Goal: Task Accomplishment & Management: Complete application form

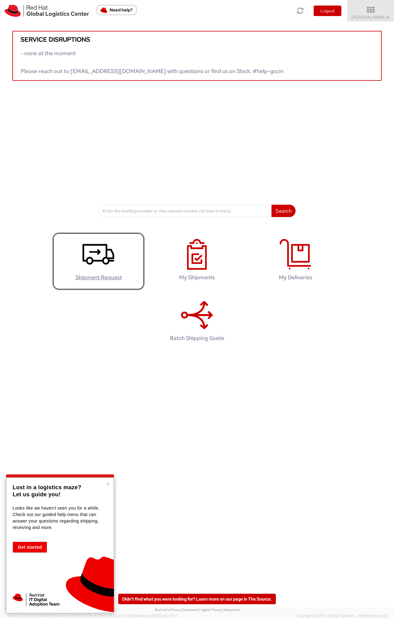
click at [103, 261] on use at bounding box center [99, 254] width 32 height 21
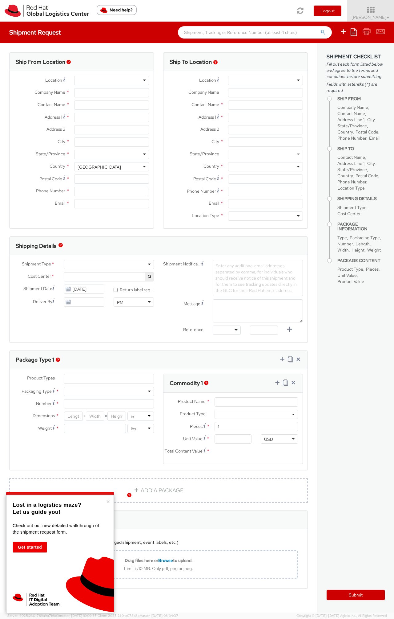
select select
select select "137"
type input "Red Hat"
type input "[PERSON_NAME]"
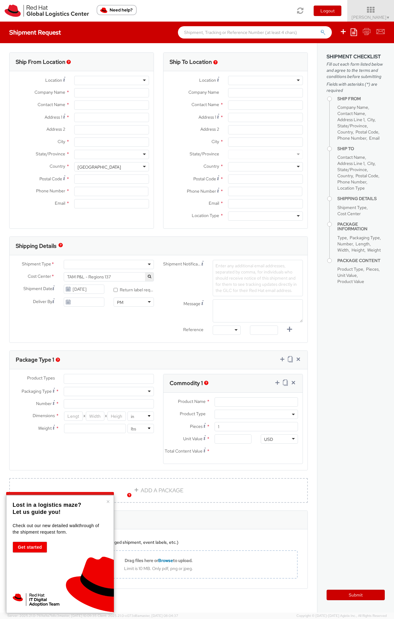
type input "[EMAIL_ADDRESS][DOMAIN_NAME]"
click at [141, 81] on div "RH - Remote" at bounding box center [111, 80] width 75 height 9
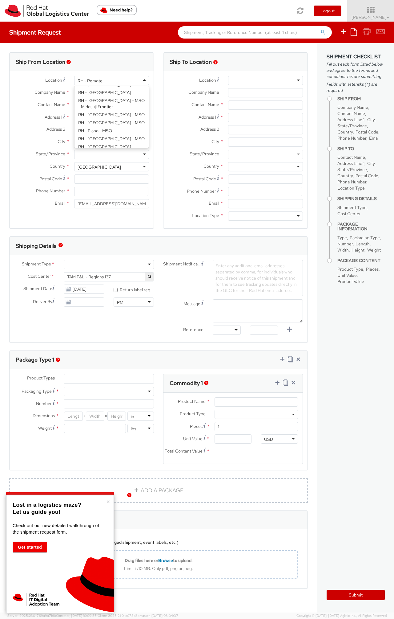
click at [141, 80] on div "RH - Remote" at bounding box center [111, 80] width 75 height 9
click at [165, 89] on label "Company Name *" at bounding box center [194, 92] width 60 height 8
click at [228, 89] on input "Company Name *" at bounding box center [265, 92] width 75 height 9
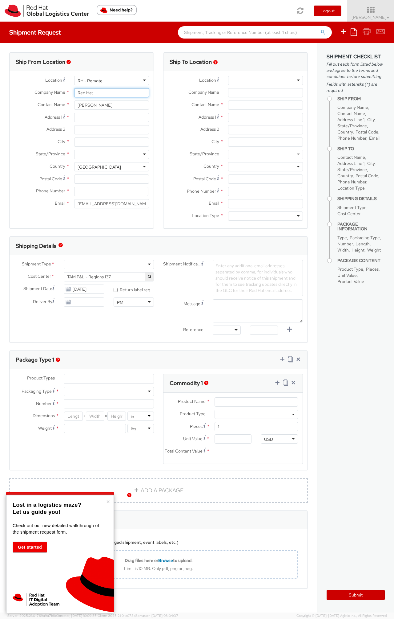
click at [140, 94] on input "Red Hat" at bounding box center [111, 92] width 75 height 9
click at [140, 108] on input "[PERSON_NAME]" at bounding box center [111, 104] width 75 height 9
click at [160, 99] on div "Ship To Location Location * [GEOGRAPHIC_DATA] - [GEOGRAPHIC_DATA] - [GEOGRAPHIC…" at bounding box center [236, 144] width 154 height 184
click at [141, 81] on div "RH - Remote" at bounding box center [111, 80] width 75 height 9
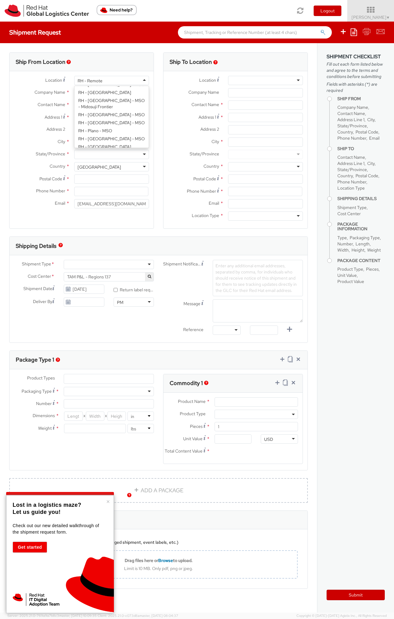
click at [134, 139] on div "Location * RH - Remote RH - Remote RH - [GEOGRAPHIC_DATA] - [GEOGRAPHIC_DATA] […" at bounding box center [82, 144] width 144 height 136
click at [111, 118] on input "Address 1 *" at bounding box center [111, 117] width 75 height 9
type input "Modraka 9 (dawniej Otomino 5C)"
type input "Otomino"
type input "83-330"
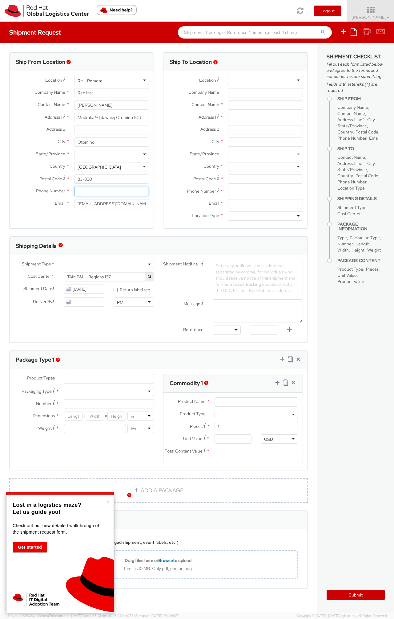
type input "609790637"
drag, startPoint x: 98, startPoint y: 119, endPoint x: 153, endPoint y: 120, distance: 55.5
click at [153, 120] on div "Modraka 9 (dawniej Otomino 5C)" at bounding box center [112, 117] width 84 height 9
type input "Modraka 9"
click at [95, 79] on div at bounding box center [111, 80] width 75 height 9
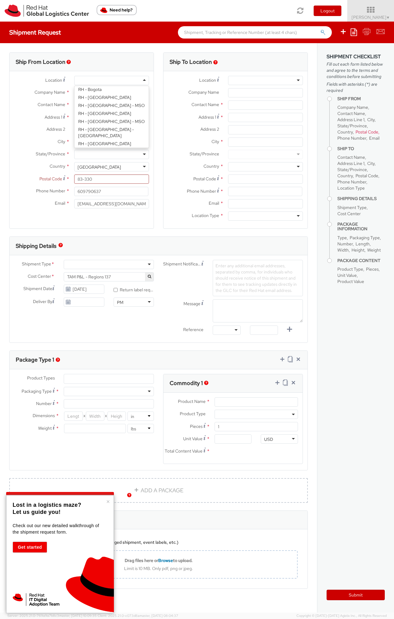
scroll to position [0, 0]
click at [168, 128] on label "Address 2 *" at bounding box center [194, 129] width 60 height 8
click at [228, 128] on input "Address 2 *" at bounding box center [265, 129] width 75 height 9
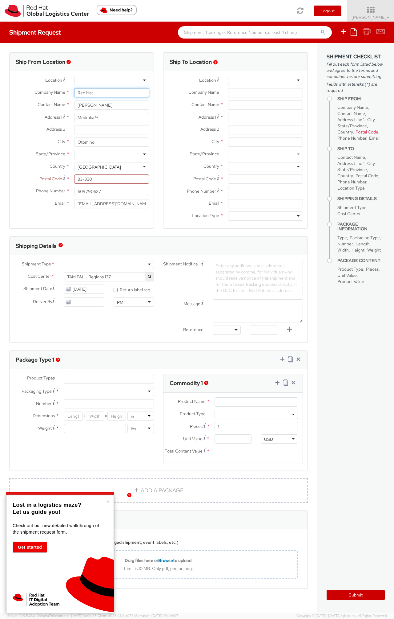
click at [120, 94] on input "Red Hat" at bounding box center [111, 92] width 75 height 9
click at [124, 82] on div at bounding box center [111, 80] width 75 height 9
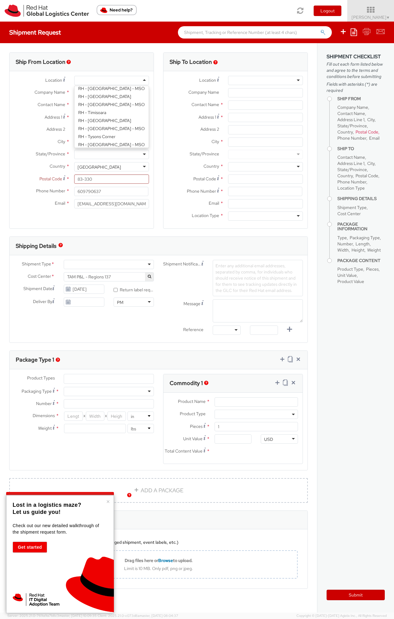
click at [161, 132] on div "Ship To Location Location * [GEOGRAPHIC_DATA] - [GEOGRAPHIC_DATA] - [GEOGRAPHIC…" at bounding box center [236, 144] width 154 height 184
click at [110, 155] on div at bounding box center [111, 154] width 75 height 9
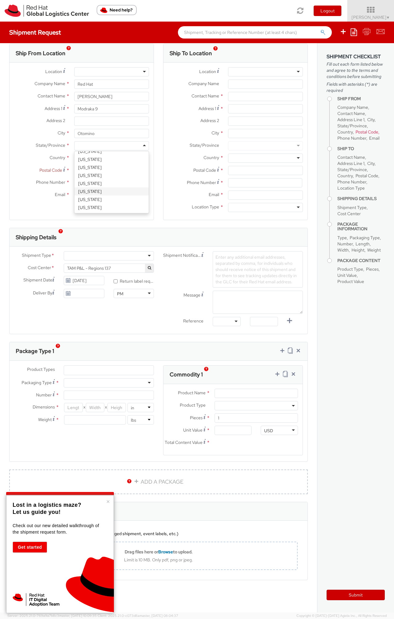
scroll to position [14, 0]
click at [159, 125] on div "Ship To Location Location * [GEOGRAPHIC_DATA] - [GEOGRAPHIC_DATA] - [GEOGRAPHIC…" at bounding box center [236, 136] width 154 height 184
click at [122, 153] on div "[GEOGRAPHIC_DATA]" at bounding box center [111, 157] width 75 height 9
select select "CM"
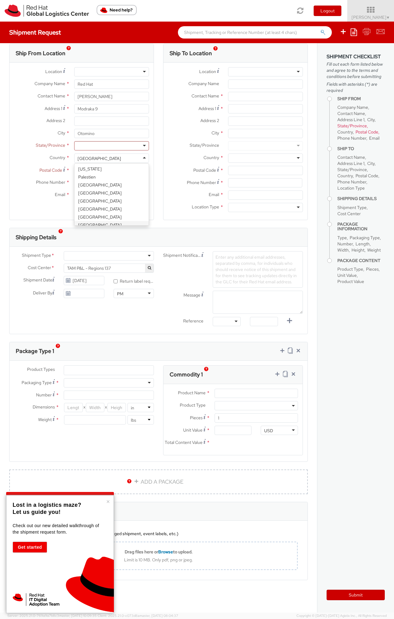
select select "KGS"
click at [107, 129] on input "Otomino" at bounding box center [111, 133] width 75 height 9
click at [93, 145] on div at bounding box center [111, 145] width 75 height 9
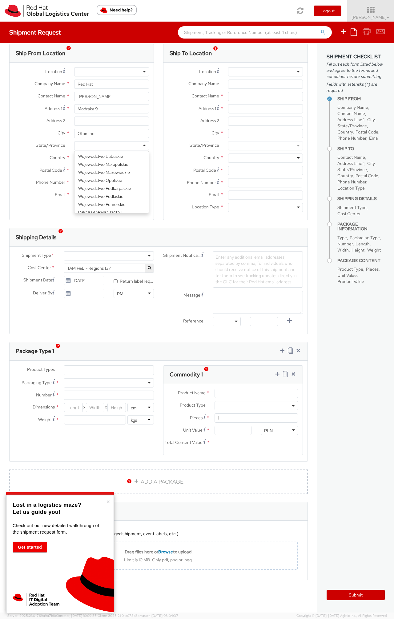
scroll to position [75, 0]
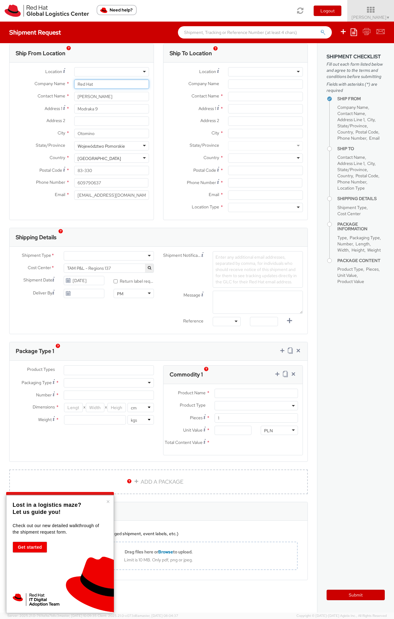
drag, startPoint x: 110, startPoint y: 81, endPoint x: 63, endPoint y: 81, distance: 46.8
click at [64, 81] on div "Company Name * Red Hat" at bounding box center [82, 84] width 144 height 9
click at [290, 67] on div at bounding box center [265, 71] width 75 height 9
type input "c"
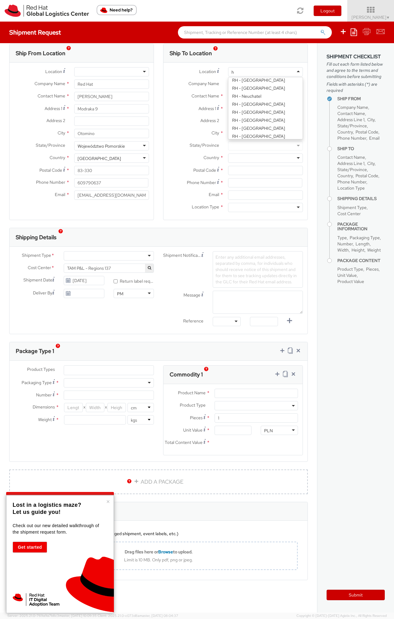
scroll to position [2, 0]
type input "h"
type input "Red Hat Czech s.r.o."
type input "Purkynova 647/111"
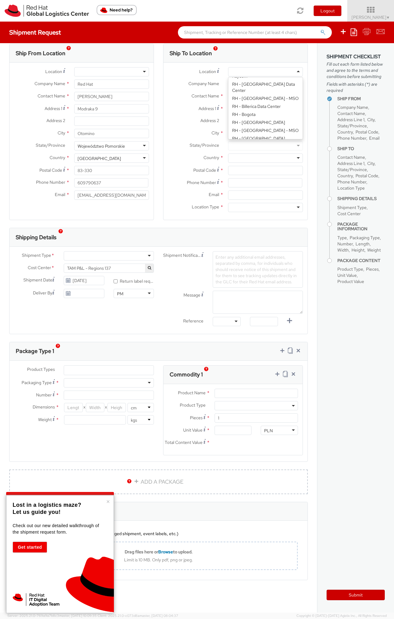
type input "[GEOGRAPHIC_DATA]"
type input "621 00"
type input "420 532 294 555"
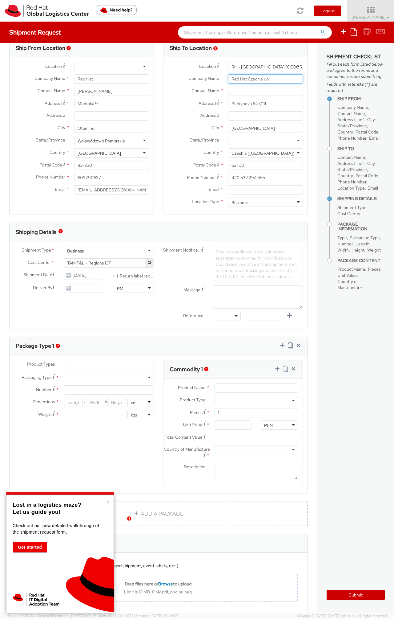
click at [284, 82] on input "Red Hat Czech s.r.o." at bounding box center [265, 78] width 75 height 9
click at [297, 66] on div "RH - [GEOGRAPHIC_DATA] [GEOGRAPHIC_DATA] - B" at bounding box center [265, 66] width 75 height 9
click at [299, 67] on div "RH - [GEOGRAPHIC_DATA] [GEOGRAPHIC_DATA] - C" at bounding box center [265, 66] width 75 height 9
type input "Purkynova 647/111"
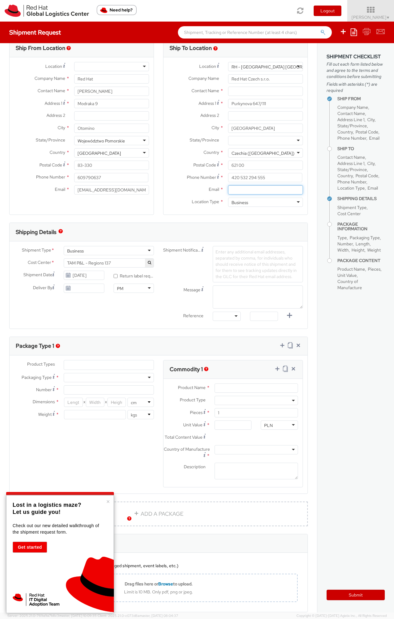
click at [257, 191] on input "Email *" at bounding box center [265, 189] width 75 height 9
paste input "[EMAIL_ADDRESS][DOMAIN_NAME]"
type input "[EMAIL_ADDRESS][DOMAIN_NAME]"
click at [247, 217] on div "Ship To Location Location * [GEOGRAPHIC_DATA] - [GEOGRAPHIC_DATA] [GEOGRAPHIC_D…" at bounding box center [235, 131] width 145 height 184
click at [290, 205] on div "Business" at bounding box center [265, 202] width 75 height 9
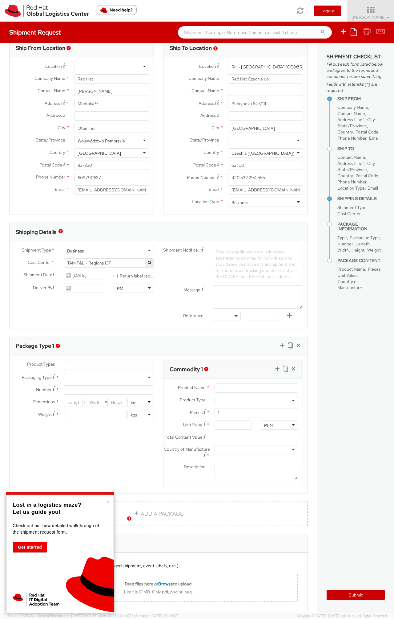
click at [291, 204] on div "Business" at bounding box center [265, 202] width 75 height 9
click at [194, 221] on div "Ship To Location Location * [GEOGRAPHIC_DATA] - [GEOGRAPHIC_DATA] [GEOGRAPHIC_D…" at bounding box center [235, 131] width 145 height 184
click at [238, 89] on input "text" at bounding box center [265, 91] width 75 height 9
type input "[PERSON_NAME]"
drag, startPoint x: 266, startPoint y: 93, endPoint x: 202, endPoint y: 91, distance: 63.8
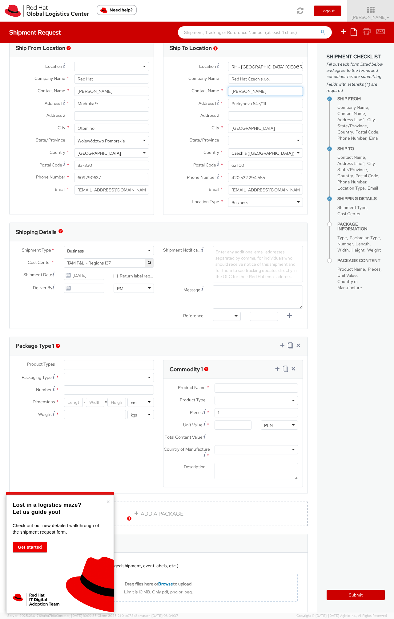
click at [204, 91] on div "Contact Name * [PERSON_NAME] [PERSON_NAME] Red Hat Czech s.r.o. - ( [PERSON_NAM…" at bounding box center [236, 91] width 144 height 9
click at [90, 280] on div "Shipment Date [DATE]" at bounding box center [60, 277] width 100 height 12
click at [89, 279] on input "[DATE]" at bounding box center [84, 275] width 40 height 9
click at [120, 325] on td "16" at bounding box center [117, 323] width 11 height 9
type input "[DATE]"
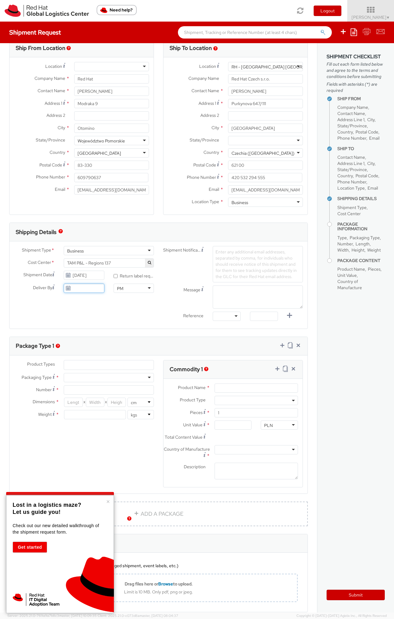
type input "[DATE]"
click at [82, 287] on input "[DATE]" at bounding box center [84, 287] width 40 height 9
click at [165, 310] on div "Message" at bounding box center [233, 298] width 149 height 26
click at [236, 264] on span "Enter any additional email addresses, separated by comma, for individuals who s…" at bounding box center [256, 264] width 81 height 30
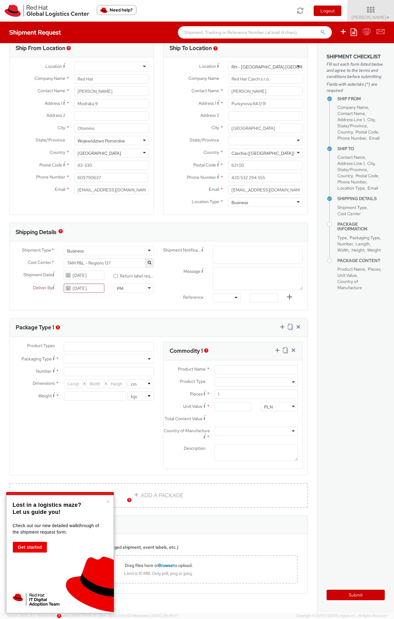
click at [84, 364] on div "Product Types * Documents Docking Station Laptop Monitor Other Hardware Server …" at bounding box center [84, 373] width 149 height 65
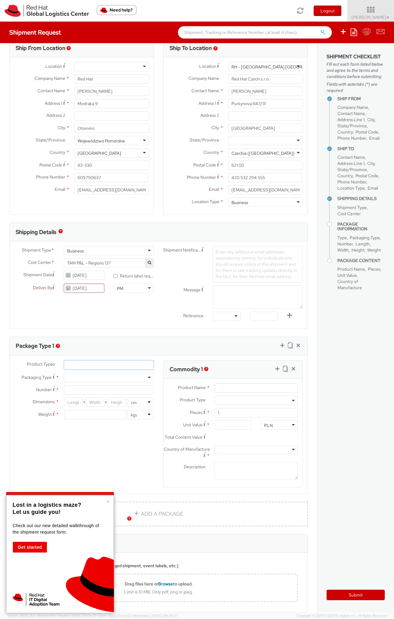
click at [85, 362] on ul at bounding box center [109, 364] width 90 height 9
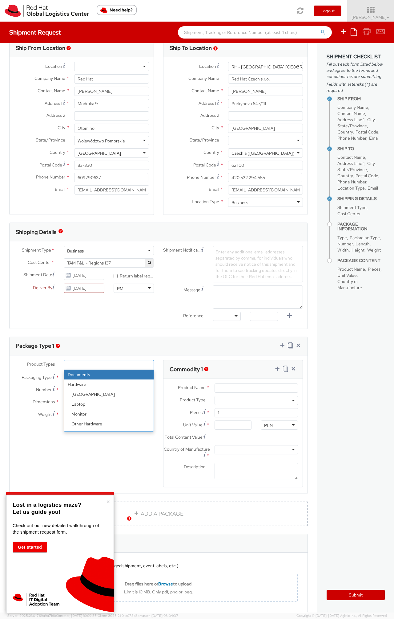
select select "DOCUMENT"
type input "Documents"
select select "DOCUMENT"
type input "1.00"
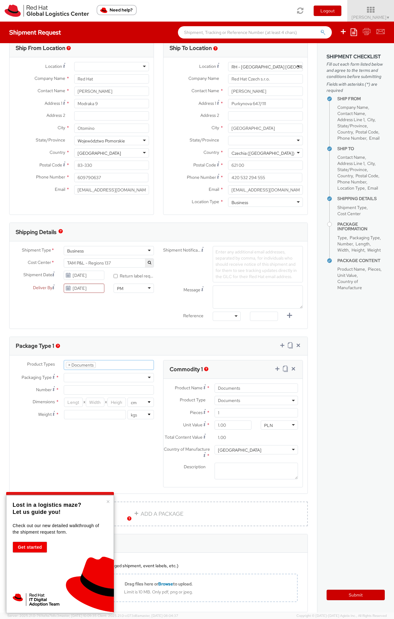
click at [94, 377] on div at bounding box center [109, 377] width 90 height 9
type input "1"
type input "24.13"
type input "31.75"
type input "0.64"
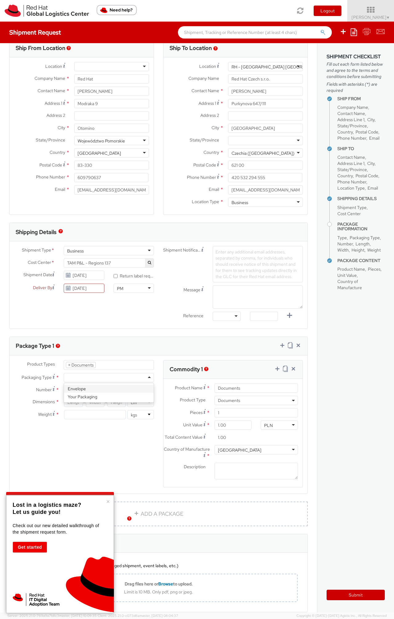
type input "0.5"
click at [127, 434] on div "Product Types * Documents Docking Station Laptop Monitor Other Hardware Server …" at bounding box center [159, 427] width 298 height 135
click at [230, 389] on input "Documents" at bounding box center [257, 387] width 84 height 9
click at [243, 388] on input "Documents" at bounding box center [257, 387] width 84 height 9
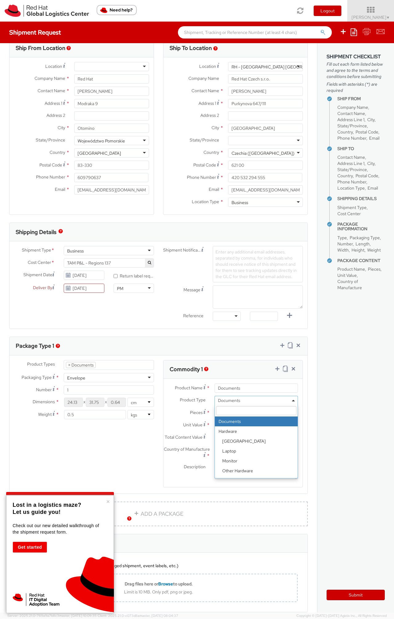
click at [248, 398] on span "Documents" at bounding box center [256, 401] width 77 height 6
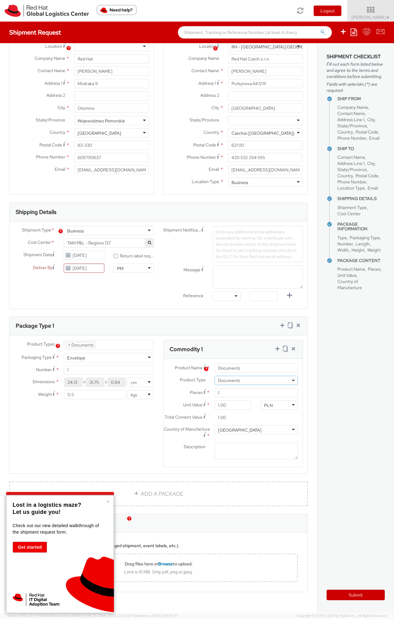
scroll to position [51, 0]
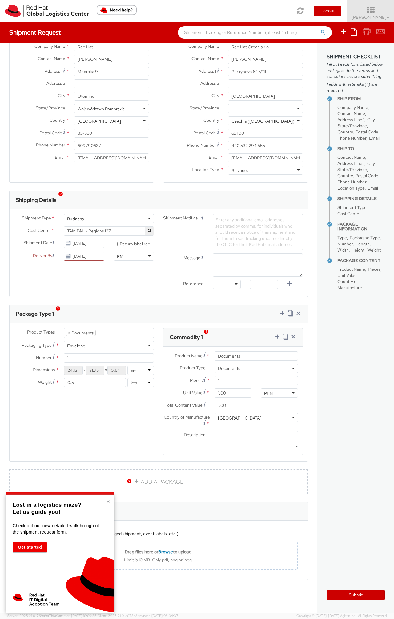
click at [107, 501] on button "×" at bounding box center [108, 501] width 4 height 6
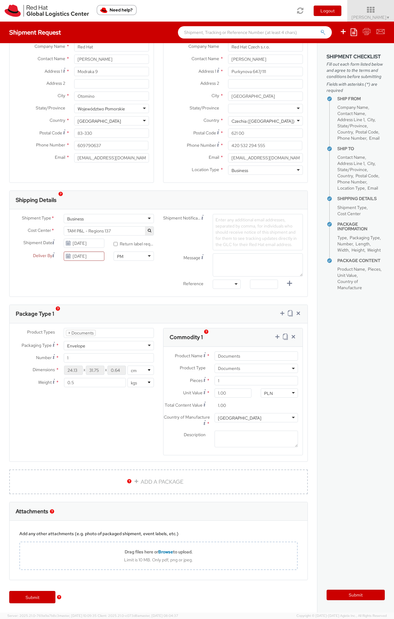
click at [119, 427] on div "Product Types * Documents Docking Station Laptop Monitor Other Hardware Server …" at bounding box center [159, 395] width 298 height 135
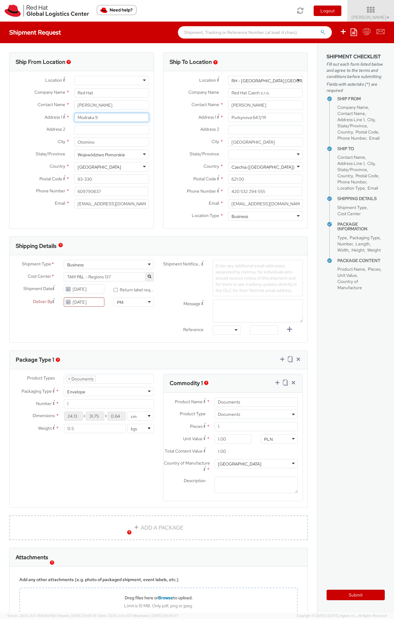
drag, startPoint x: 88, startPoint y: 116, endPoint x: 58, endPoint y: 115, distance: 30.2
click at [59, 115] on div "Address 1 * Modraka 9" at bounding box center [82, 117] width 144 height 9
type input "Muzykantów 17"
click at [94, 231] on div "Ship From Location Location * [GEOGRAPHIC_DATA] - [GEOGRAPHIC_DATA] - [GEOGRAPH…" at bounding box center [81, 144] width 145 height 184
click at [100, 318] on div "Shipment Type * Business Business Business Cost Center * TAM P&L - Regions 137 …" at bounding box center [159, 299] width 298 height 78
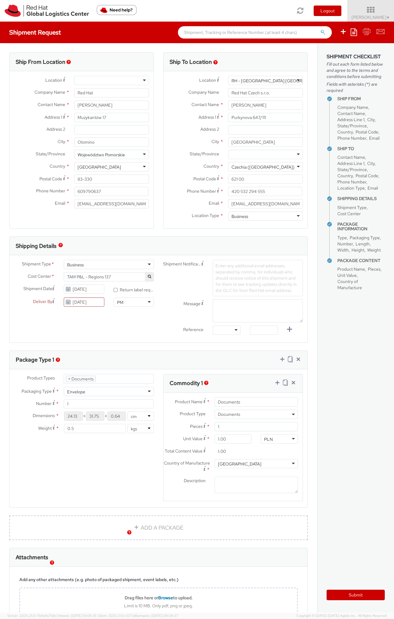
click at [96, 307] on div "Deliver By [DATE]" at bounding box center [60, 303] width 100 height 12
click at [96, 301] on input "[DATE]" at bounding box center [84, 301] width 40 height 9
click at [94, 305] on input "[DATE]" at bounding box center [84, 301] width 40 height 9
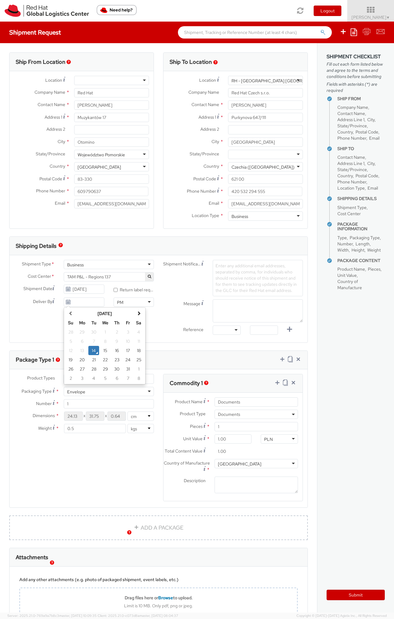
click at [36, 318] on div "Shipment Type * Business Business Business Cost Center * TAM P&L - Regions 137 …" at bounding box center [159, 299] width 298 height 78
click at [108, 322] on div "Shipment Type * Business Business Business Cost Center * TAM P&L - Regions 137 …" at bounding box center [159, 299] width 298 height 78
click at [116, 291] on input "* Return label required" at bounding box center [116, 290] width 4 height 4
checkbox input "false"
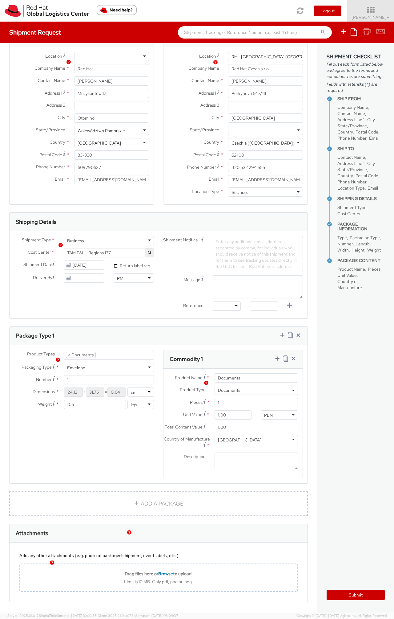
scroll to position [51, 0]
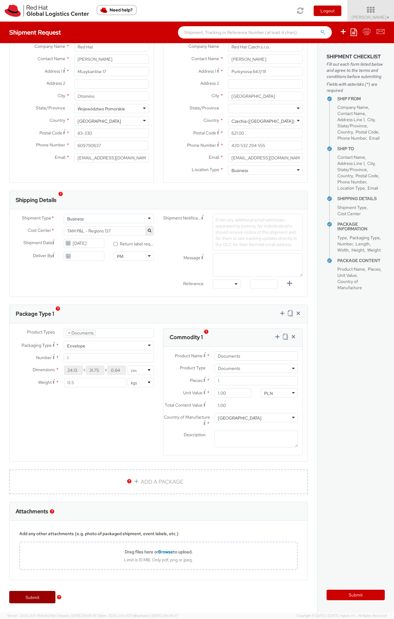
click at [40, 598] on link "Submit" at bounding box center [32, 597] width 46 height 12
